Goal: Check status: Check status

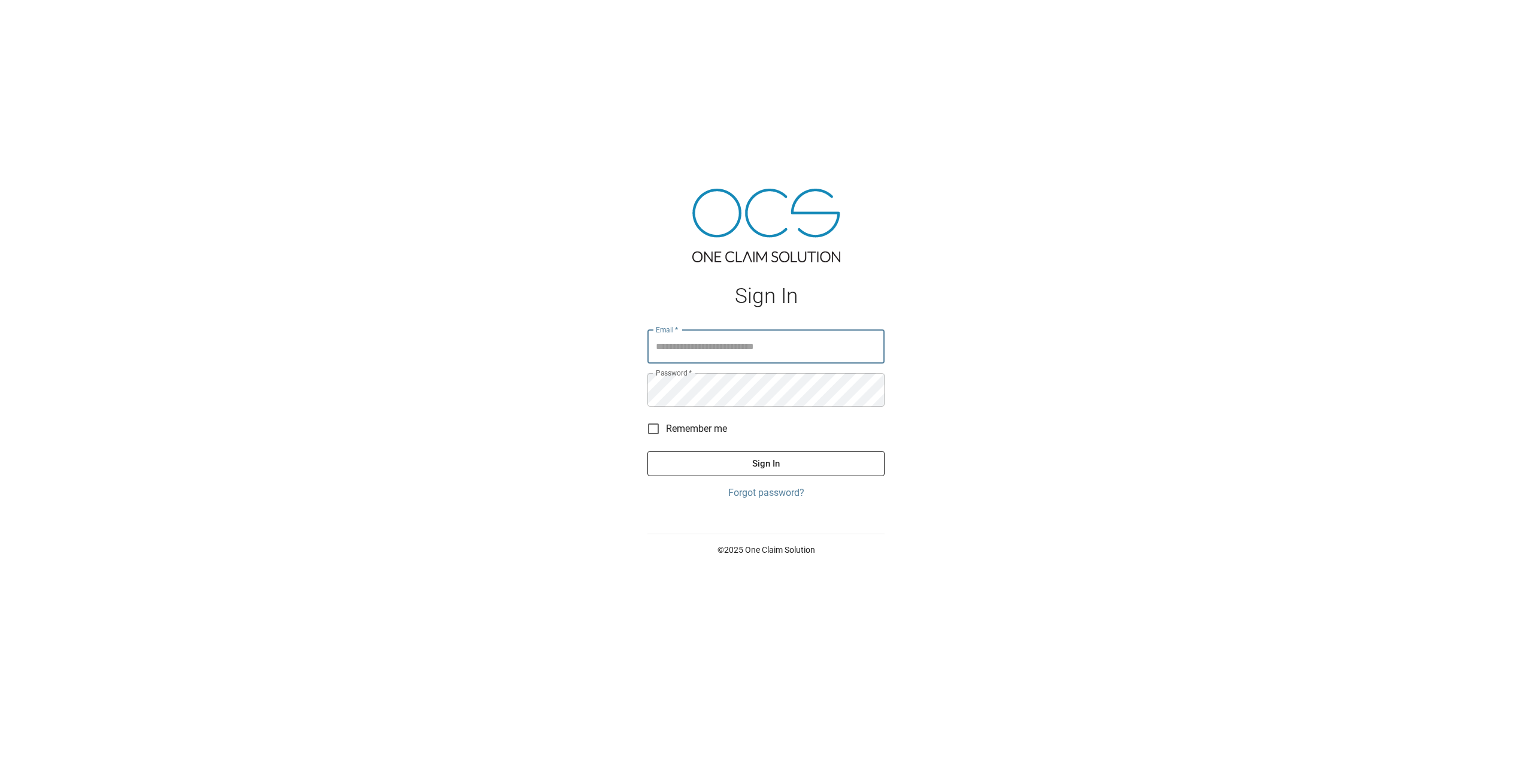
type input "**********"
click at [737, 455] on button "Sign In" at bounding box center [766, 463] width 237 height 25
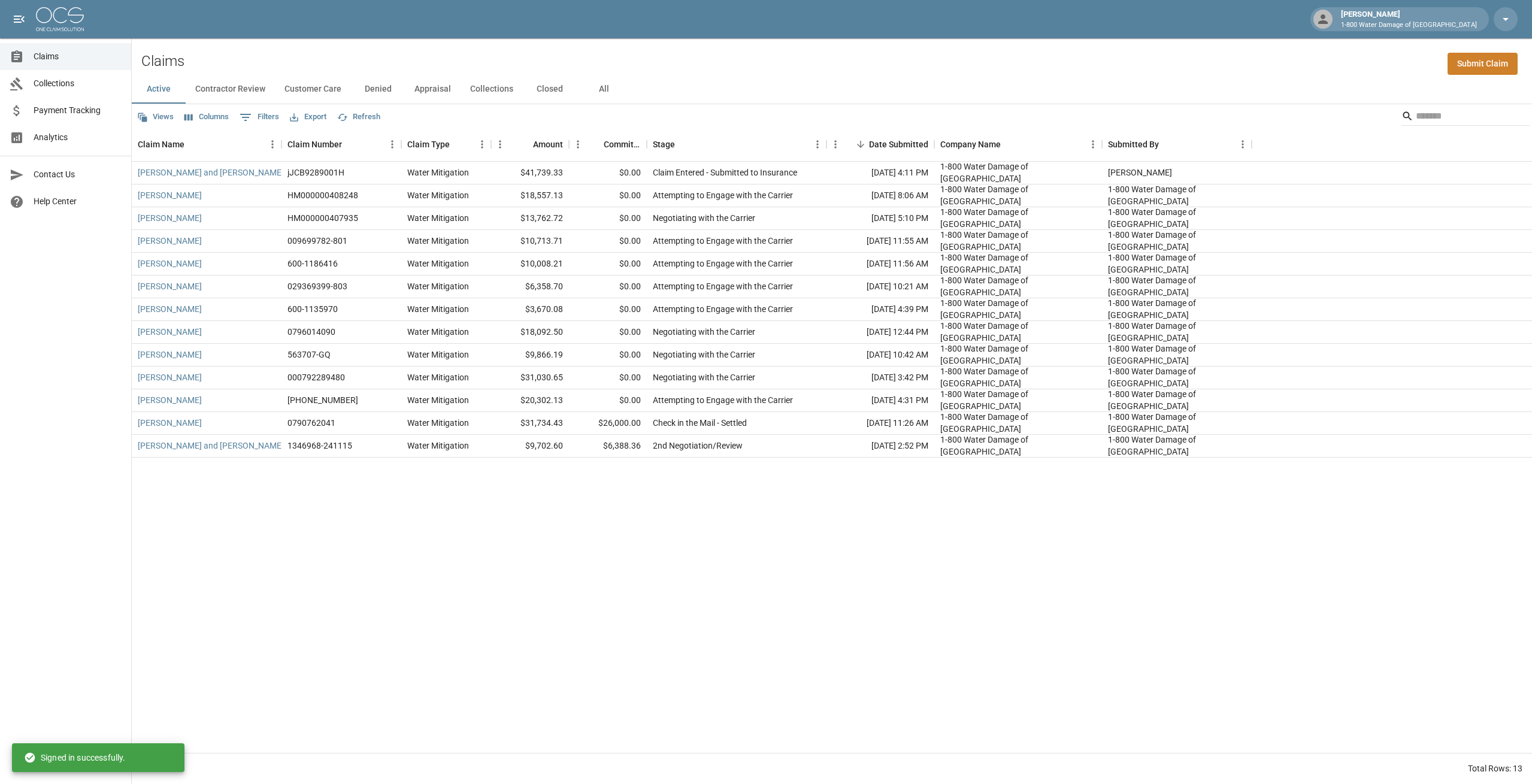
click at [312, 90] on button "Customer Care" at bounding box center [313, 89] width 76 height 29
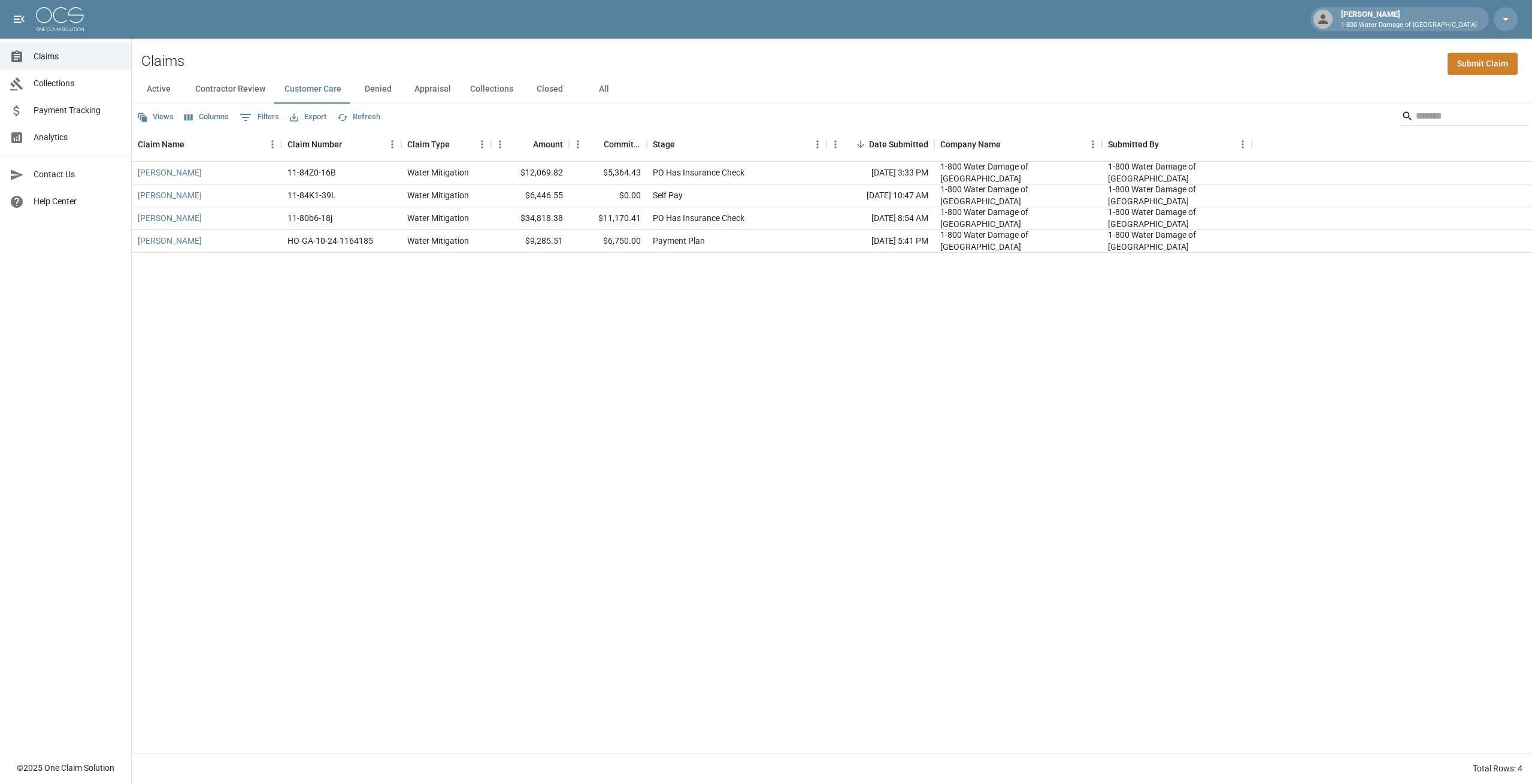
click at [723, 71] on div "Claims Submit Claim" at bounding box center [832, 56] width 1401 height 37
click at [761, 65] on div "Claims Submit Claim" at bounding box center [832, 56] width 1401 height 37
click at [154, 88] on button "Active" at bounding box center [158, 89] width 54 height 29
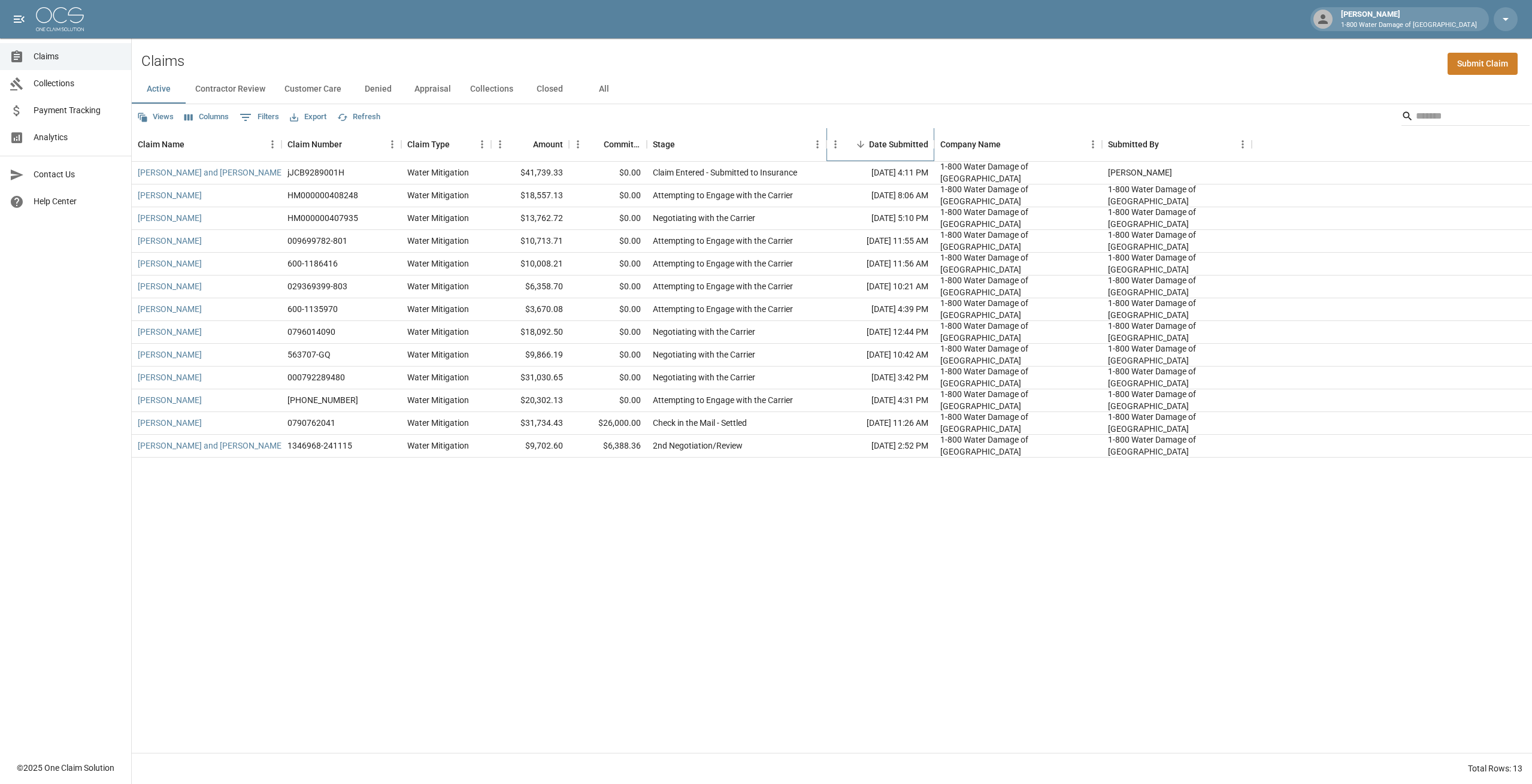
click at [891, 146] on div "Date Submitted" at bounding box center [899, 144] width 60 height 34
click at [892, 157] on div "Date Submitted" at bounding box center [899, 144] width 60 height 34
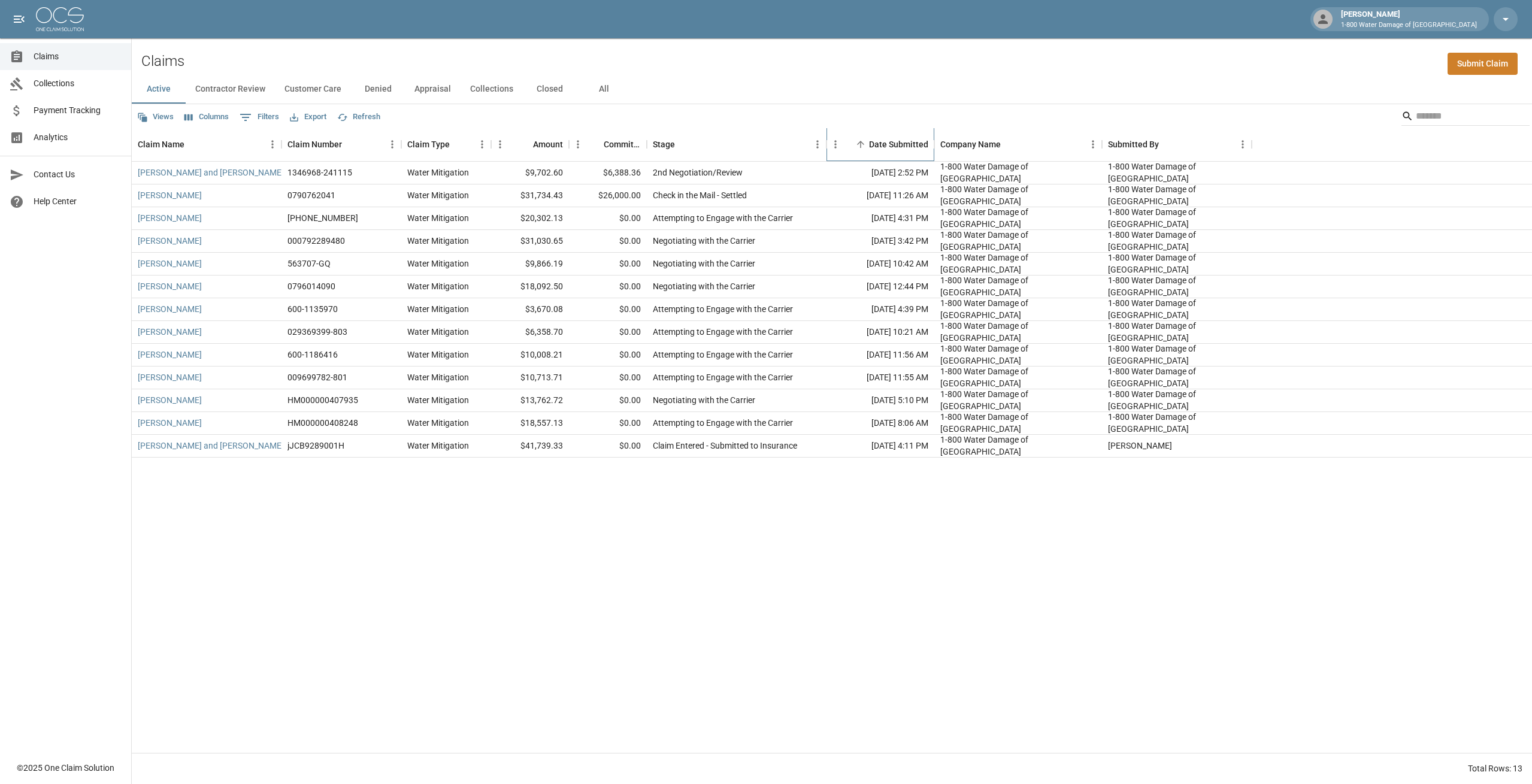
click at [892, 151] on div "Date Submitted" at bounding box center [899, 144] width 60 height 34
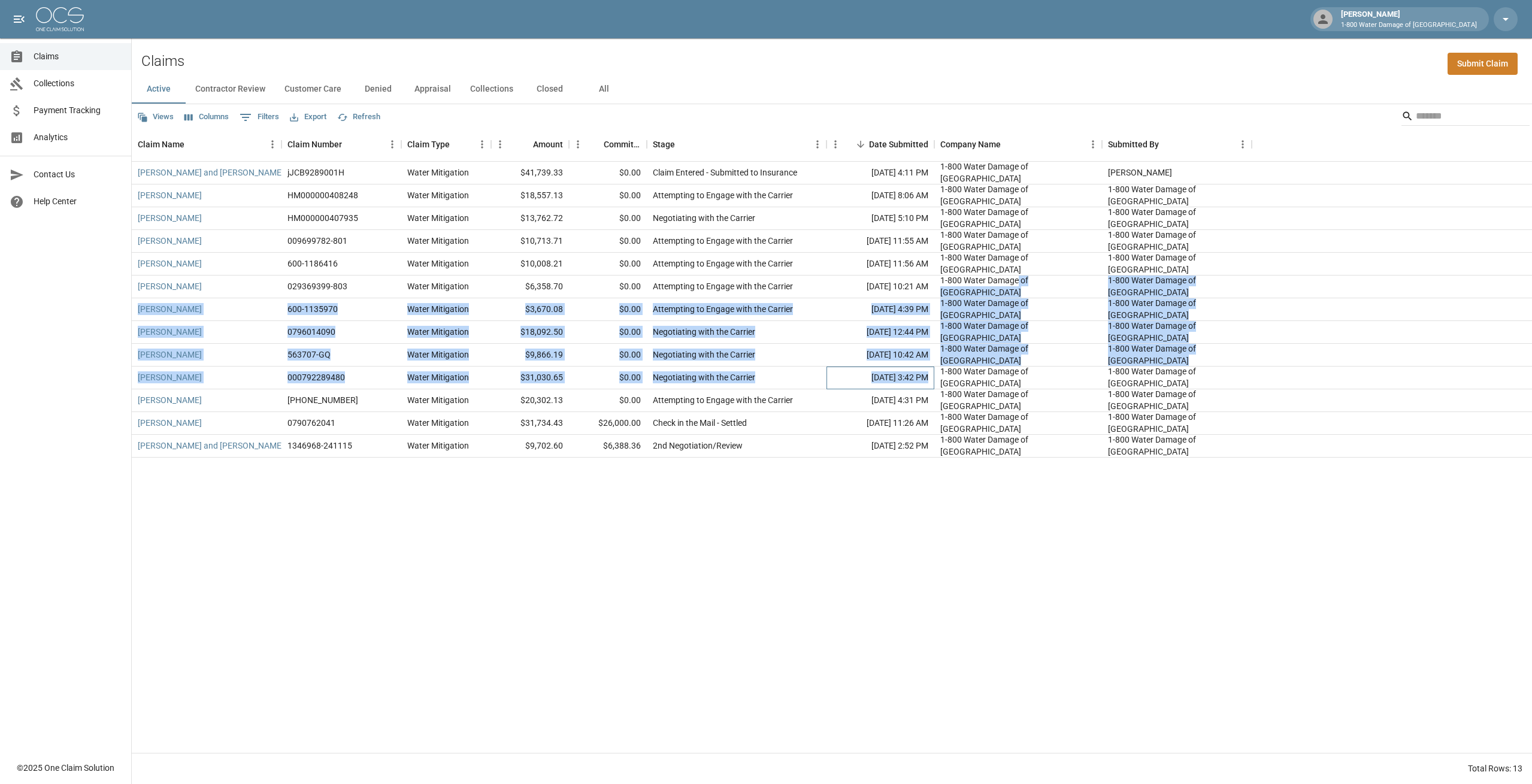
drag, startPoint x: 903, startPoint y: 372, endPoint x: 1023, endPoint y: 276, distance: 153.7
click at [1023, 276] on div "[PERSON_NAME] and [PERSON_NAME] jJCB9289001H Water Mitigation $41,739.33 $0.00 …" at bounding box center [832, 309] width 1401 height 296
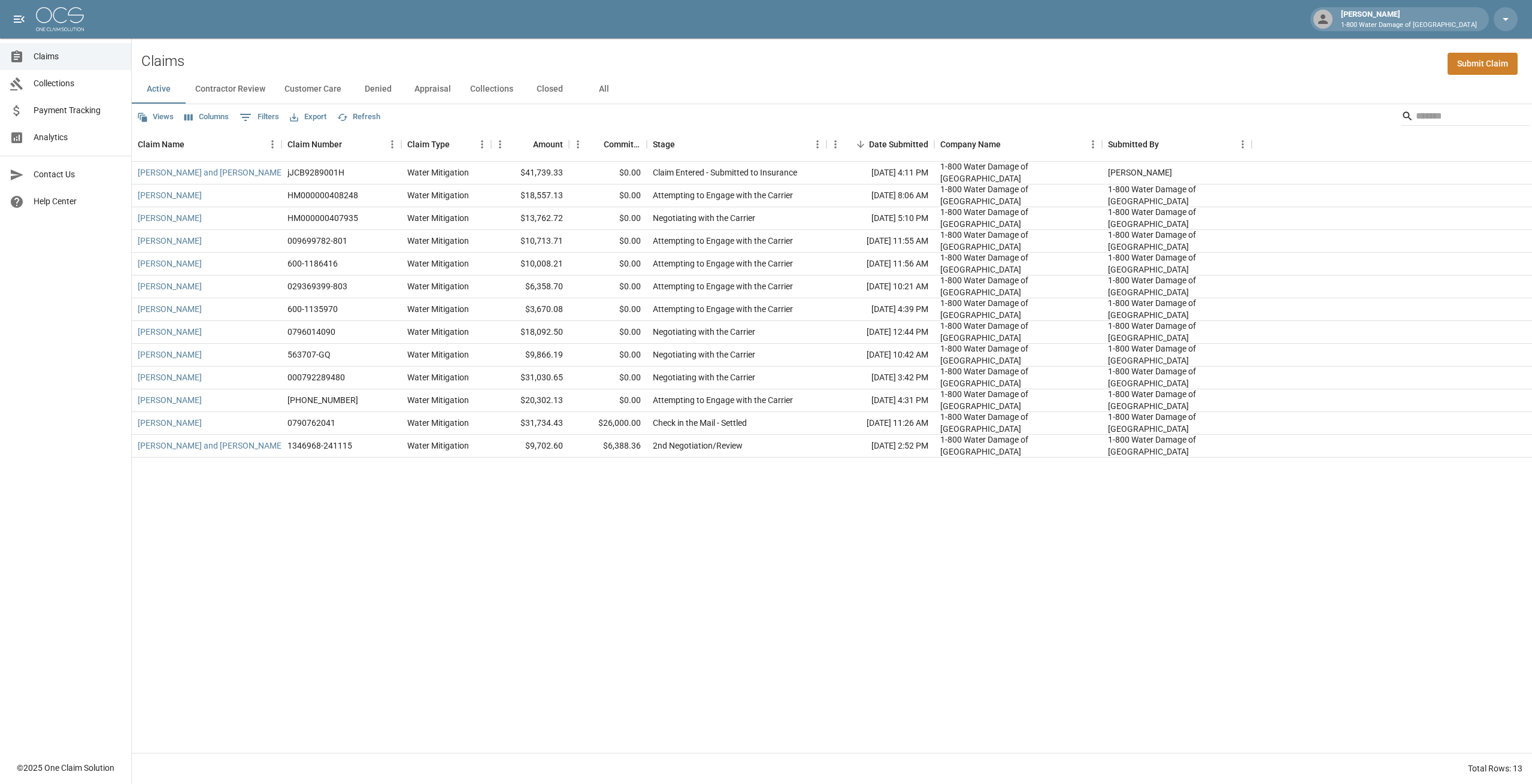
drag, startPoint x: 1023, startPoint y: 276, endPoint x: 951, endPoint y: 100, distance: 190.2
click at [951, 100] on div "Active Contractor Review Customer Care Denied Appraisal Collections Closed All" at bounding box center [832, 89] width 1401 height 29
